Goal: Task Accomplishment & Management: Use online tool/utility

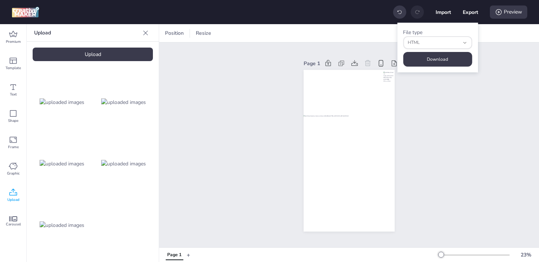
select select "html"
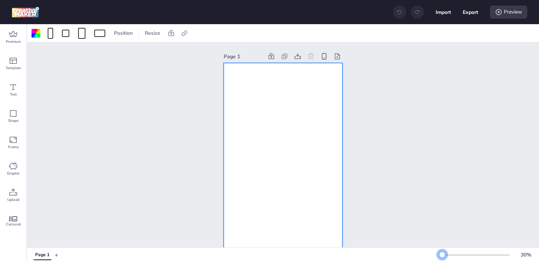
drag, startPoint x: 446, startPoint y: 255, endPoint x: 442, endPoint y: 255, distance: 4.4
click at [442, 255] on div at bounding box center [442, 255] width 6 height 6
click at [296, 118] on div at bounding box center [282, 168] width 119 height 211
click at [10, 33] on icon at bounding box center [13, 34] width 9 height 9
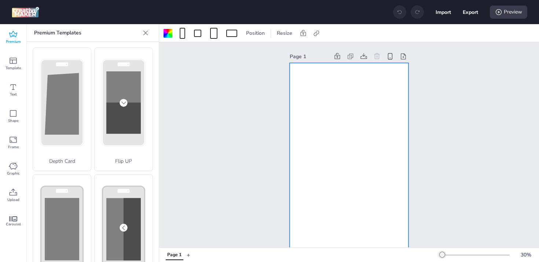
click at [16, 34] on icon at bounding box center [13, 34] width 8 height 6
click at [147, 32] on icon at bounding box center [145, 32] width 7 height 7
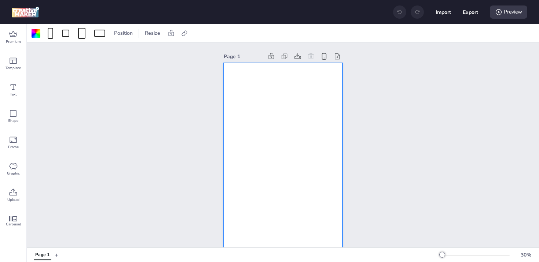
click at [271, 111] on div at bounding box center [282, 168] width 119 height 211
click at [185, 34] on icon at bounding box center [183, 32] width 5 height 5
click at [185, 138] on div "Page 1" at bounding box center [282, 163] width 511 height 240
click at [273, 150] on div at bounding box center [282, 168] width 119 height 211
click at [367, 135] on div "Page 1" at bounding box center [282, 163] width 511 height 240
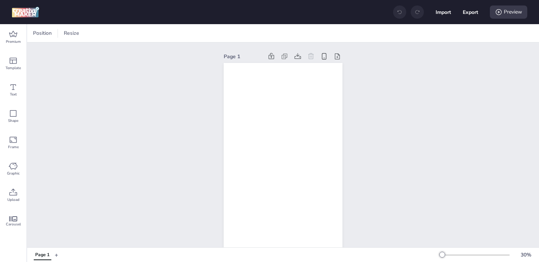
click at [363, 125] on div "Page 1" at bounding box center [282, 163] width 511 height 240
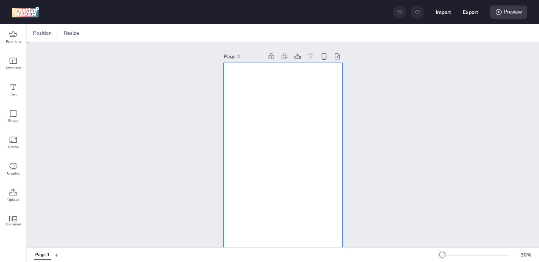
click at [282, 111] on div at bounding box center [282, 168] width 119 height 211
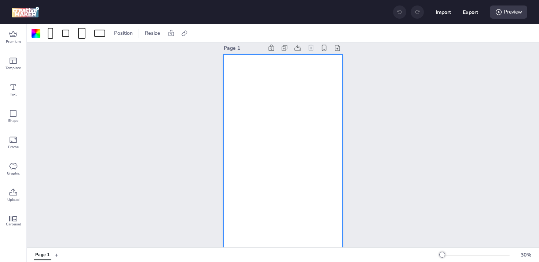
scroll to position [18, 0]
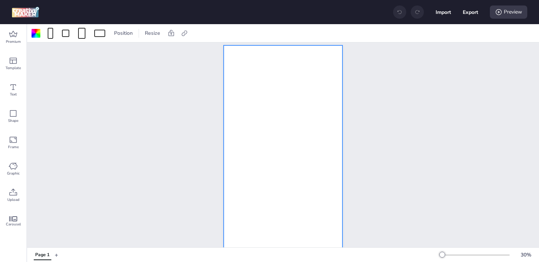
click at [247, 72] on div at bounding box center [282, 150] width 119 height 211
click at [15, 192] on icon at bounding box center [14, 192] width 8 height 7
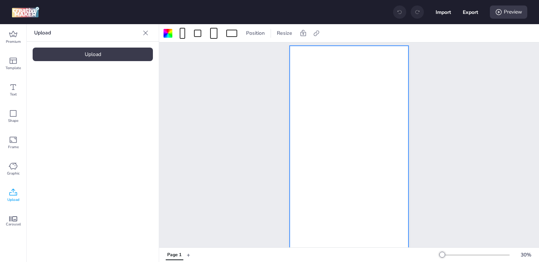
click at [90, 53] on div "Upload" at bounding box center [93, 55] width 120 height 14
click at [125, 123] on div at bounding box center [93, 102] width 120 height 59
click at [50, 100] on img at bounding box center [62, 103] width 45 height 8
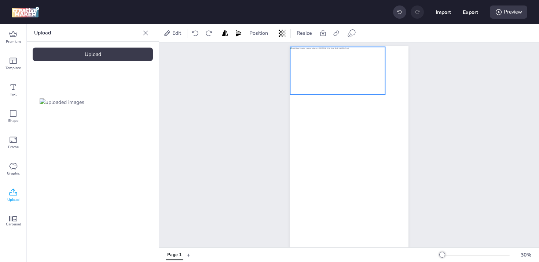
drag, startPoint x: 348, startPoint y: 144, endPoint x: 336, endPoint y: 62, distance: 82.9
click at [336, 62] on div at bounding box center [337, 71] width 95 height 48
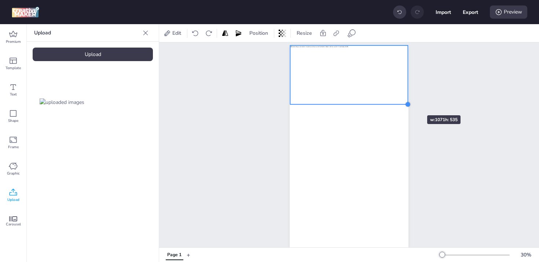
drag, startPoint x: 384, startPoint y: 91, endPoint x: 407, endPoint y: 103, distance: 25.6
click at [406, 103] on div at bounding box center [348, 151] width 119 height 211
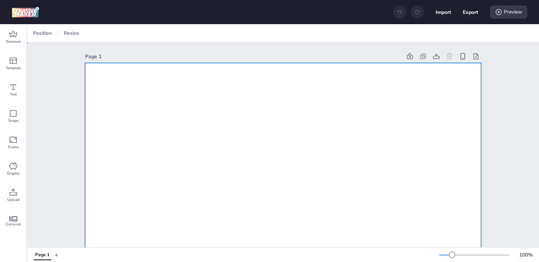
click at [53, 33] on span at bounding box center [50, 33] width 8 height 11
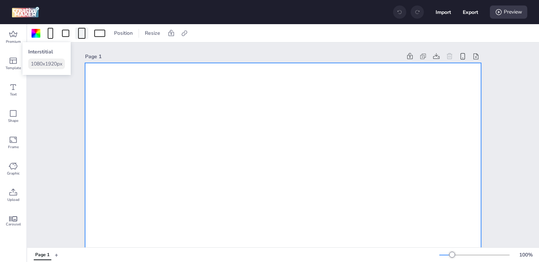
click at [84, 31] on div at bounding box center [81, 33] width 7 height 11
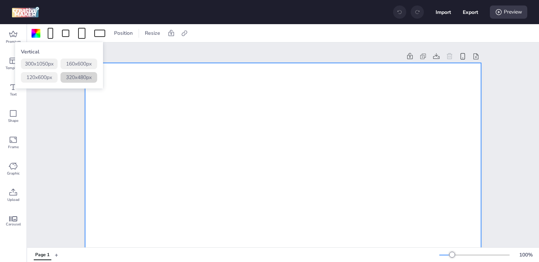
click at [79, 77] on button "320 x 480 px" at bounding box center [78, 77] width 37 height 11
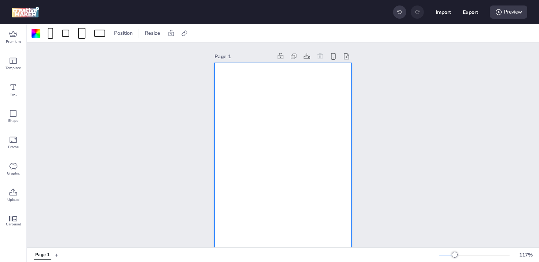
click at [226, 92] on div at bounding box center [282, 166] width 137 height 206
click at [18, 192] on div "Upload" at bounding box center [13, 195] width 26 height 26
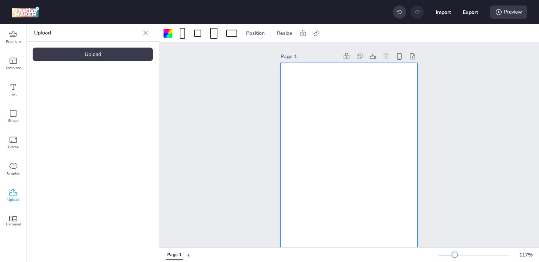
click at [74, 52] on div "Upload" at bounding box center [93, 55] width 120 height 14
click at [58, 106] on img at bounding box center [62, 103] width 45 height 8
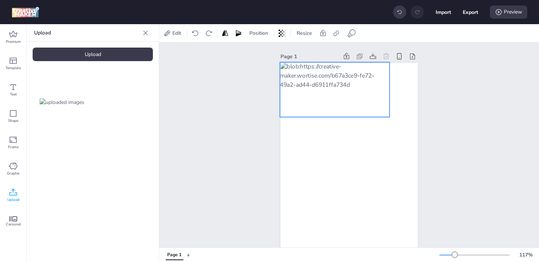
drag, startPoint x: 384, startPoint y: 155, endPoint x: 370, endPoint y: 79, distance: 77.5
click at [370, 79] on div at bounding box center [335, 89] width 110 height 55
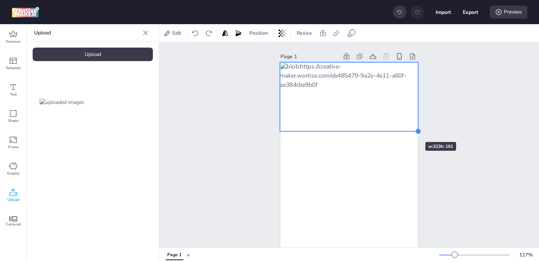
drag, startPoint x: 388, startPoint y: 115, endPoint x: 403, endPoint y: 129, distance: 21.0
click at [403, 129] on div at bounding box center [348, 166] width 137 height 206
click at [465, 143] on div "Page 1" at bounding box center [349, 160] width 380 height 235
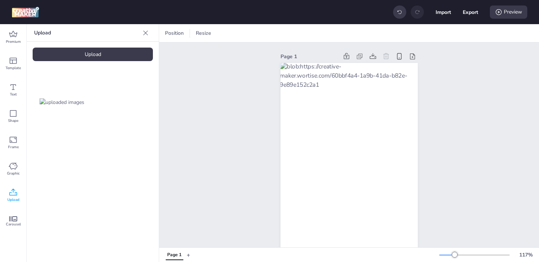
scroll to position [30, 0]
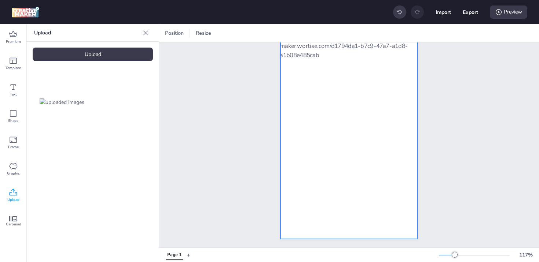
click at [340, 156] on div at bounding box center [348, 136] width 137 height 206
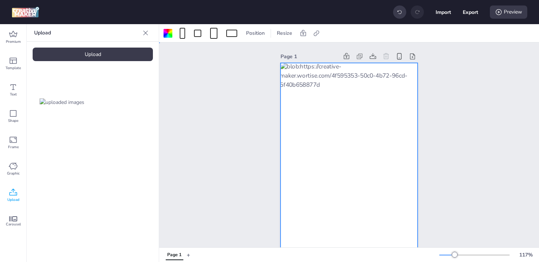
click at [347, 156] on div at bounding box center [348, 166] width 137 height 206
click at [318, 33] on icon at bounding box center [316, 33] width 7 height 7
click at [252, 51] on span "Activate hyperlink" at bounding box center [268, 52] width 41 height 8
click at [243, 52] on input "Activate hyperlink" at bounding box center [241, 54] width 5 height 5
checkbox input "true"
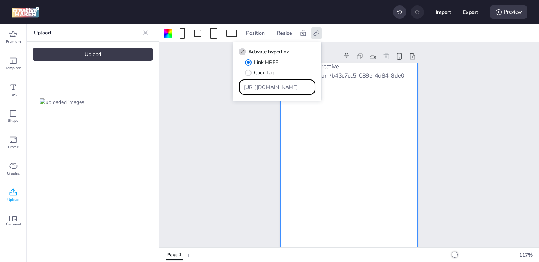
drag, startPoint x: 289, startPoint y: 86, endPoint x: 154, endPoint y: 80, distance: 135.7
click at [156, 80] on body "Import Export Preview Premium Template Text Shape Frame Graphic Upload Carousel…" at bounding box center [269, 131] width 539 height 262
paste input "[DOMAIN_NAME]/ddm/trackclk/N175001.3728761WORTISE_CHL_99002/B33457529.427436929…"
type input "https://[DOMAIN_NAME]/ddm/trackclk/N175001.3728761WORTISE_CHL_99002/B33457529.4…"
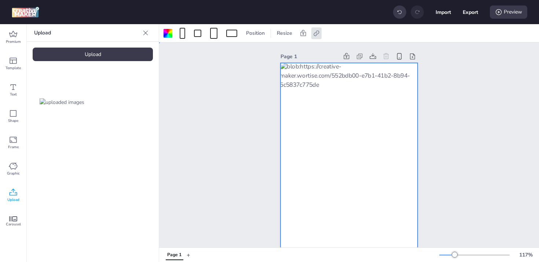
click at [497, 135] on div "Page 1" at bounding box center [349, 160] width 380 height 235
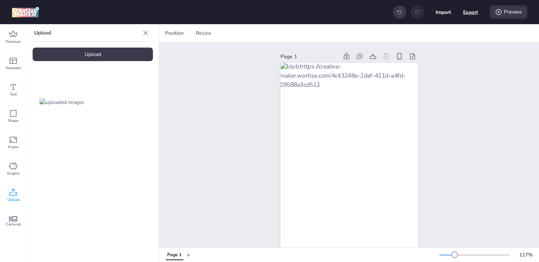
click at [463, 12] on button "Export" at bounding box center [470, 12] width 15 height 15
select select "html"
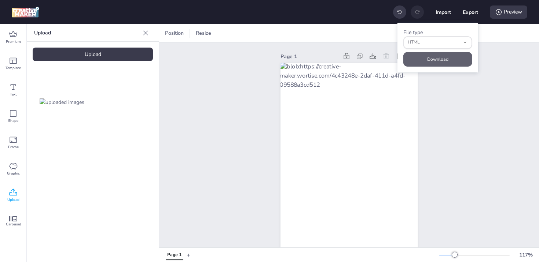
click at [428, 57] on button "Download" at bounding box center [437, 59] width 69 height 15
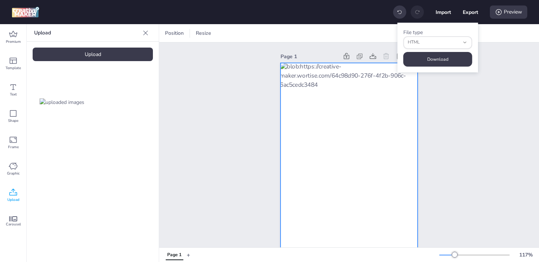
click at [336, 158] on div at bounding box center [348, 166] width 137 height 206
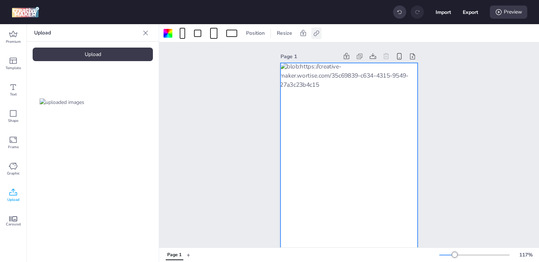
click at [321, 29] on div at bounding box center [316, 33] width 10 height 12
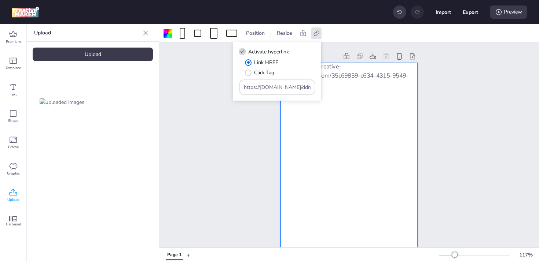
click at [268, 51] on span "Activate hyperlink" at bounding box center [268, 52] width 41 height 8
click at [243, 52] on input "Activate hyperlink" at bounding box center [241, 54] width 5 height 5
checkbox input "false"
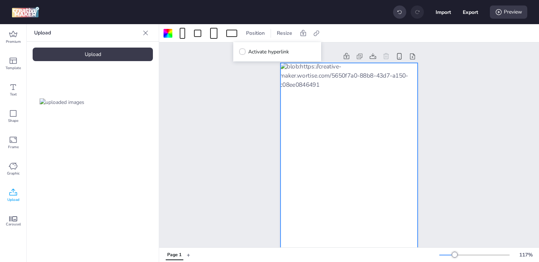
click at [350, 195] on div at bounding box center [348, 166] width 137 height 206
click at [468, 11] on button "Export" at bounding box center [469, 11] width 15 height 15
select select "html"
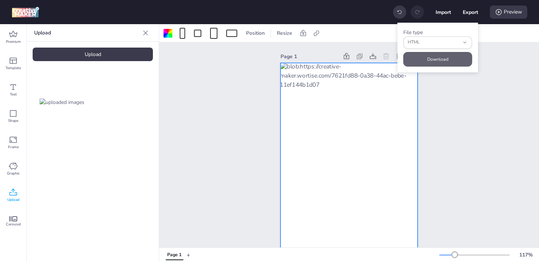
click at [440, 55] on button "Download" at bounding box center [437, 59] width 69 height 15
